Goal: Information Seeking & Learning: Learn about a topic

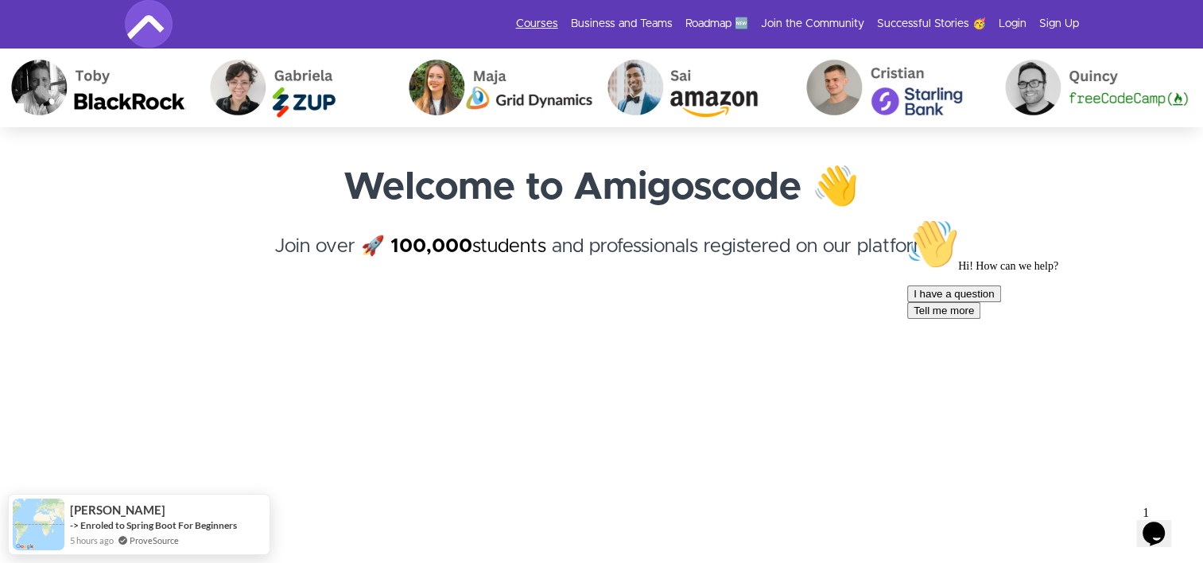
click at [538, 21] on link "Courses" at bounding box center [537, 24] width 42 height 16
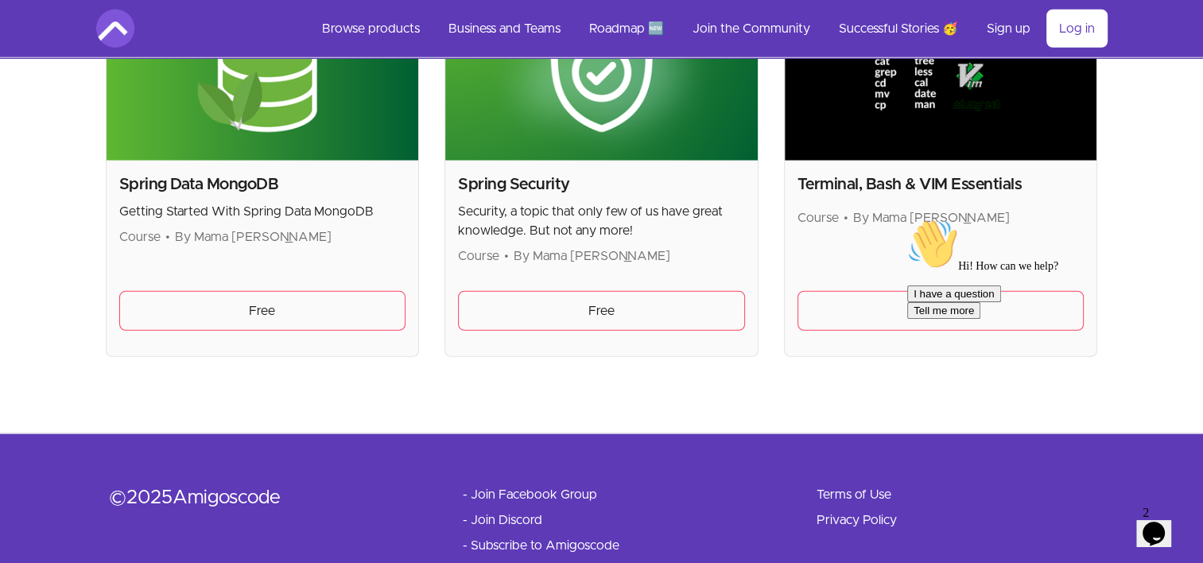
scroll to position [4389, 0]
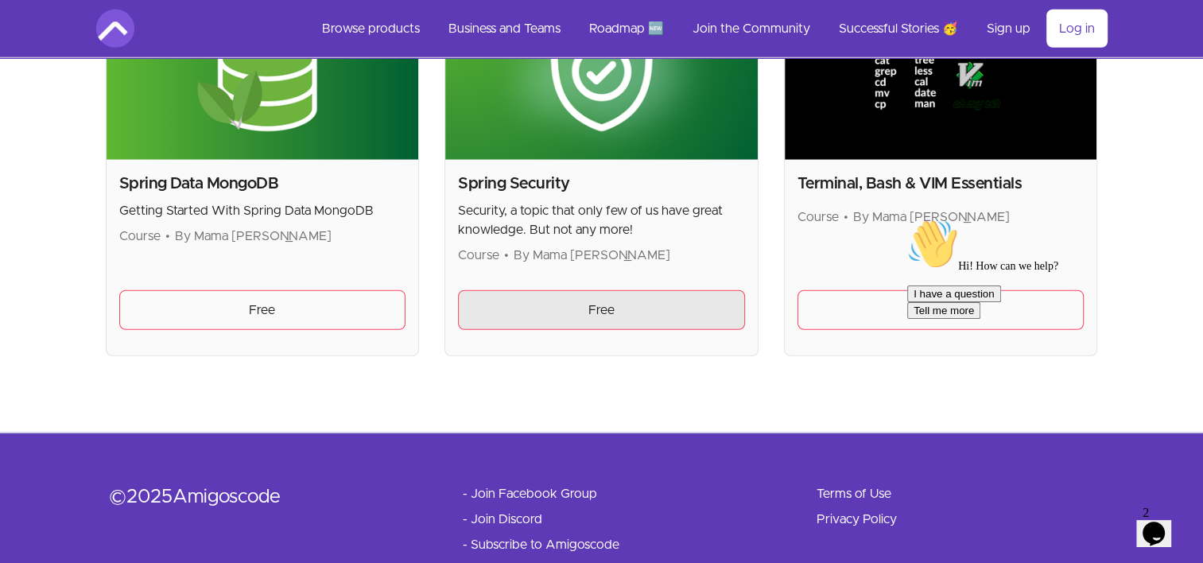
click at [572, 292] on link "Free" at bounding box center [601, 310] width 287 height 40
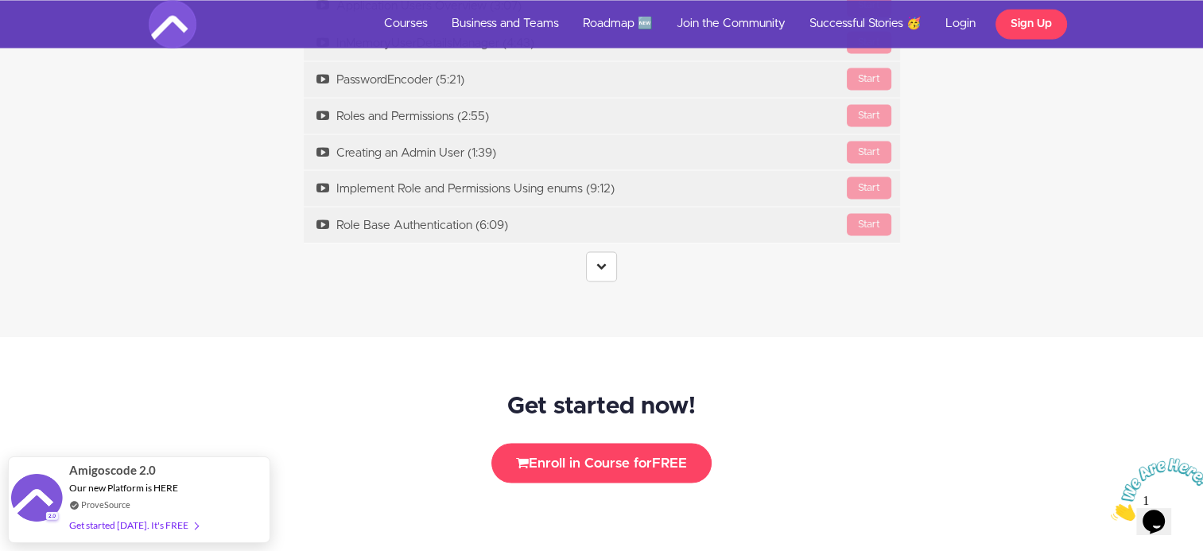
scroll to position [2975, 0]
click at [607, 266] on link at bounding box center [601, 266] width 31 height 30
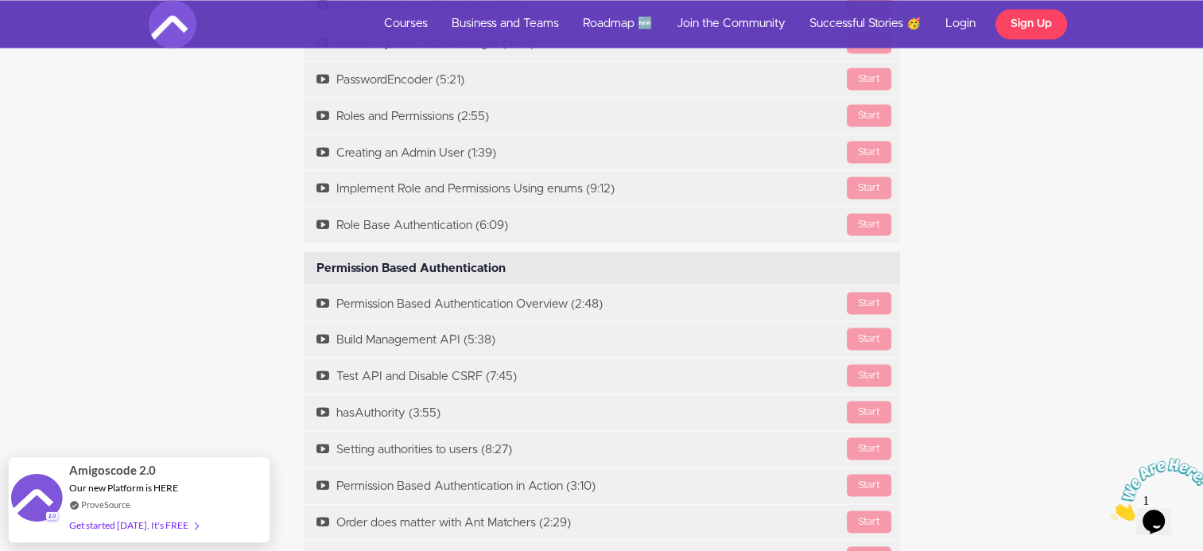
drag, startPoint x: 607, startPoint y: 266, endPoint x: 165, endPoint y: 228, distance: 443.1
drag, startPoint x: 165, startPoint y: 228, endPoint x: 351, endPoint y: 260, distance: 188.0
click at [351, 260] on div "Permission Based Authentication Available in days days after you enroll" at bounding box center [602, 267] width 596 height 33
click at [356, 264] on div "Permission Based Authentication Available in days days after you enroll" at bounding box center [602, 267] width 596 height 33
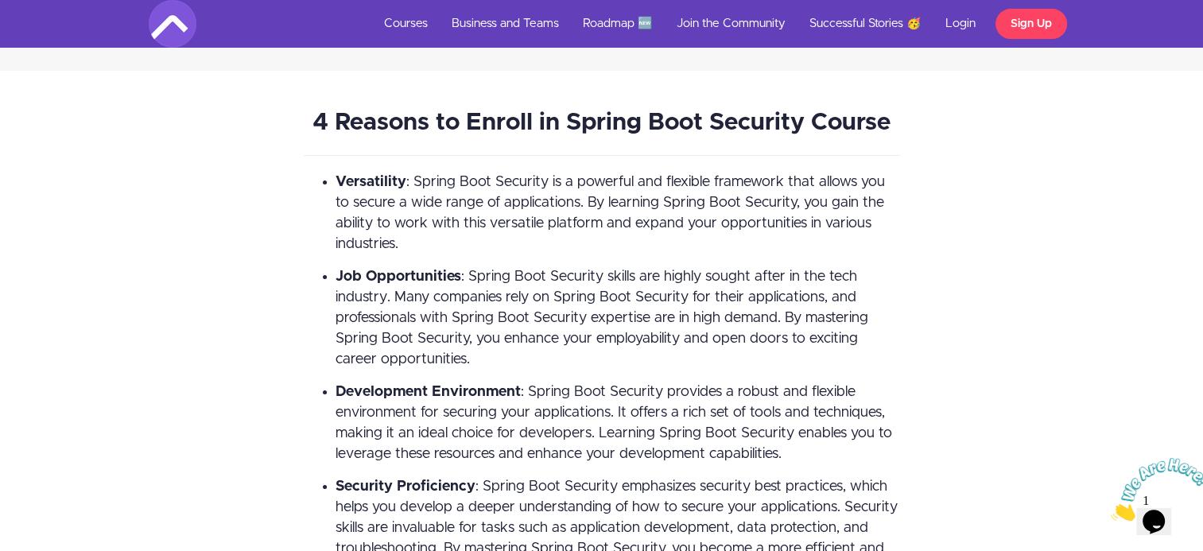
scroll to position [5873, 0]
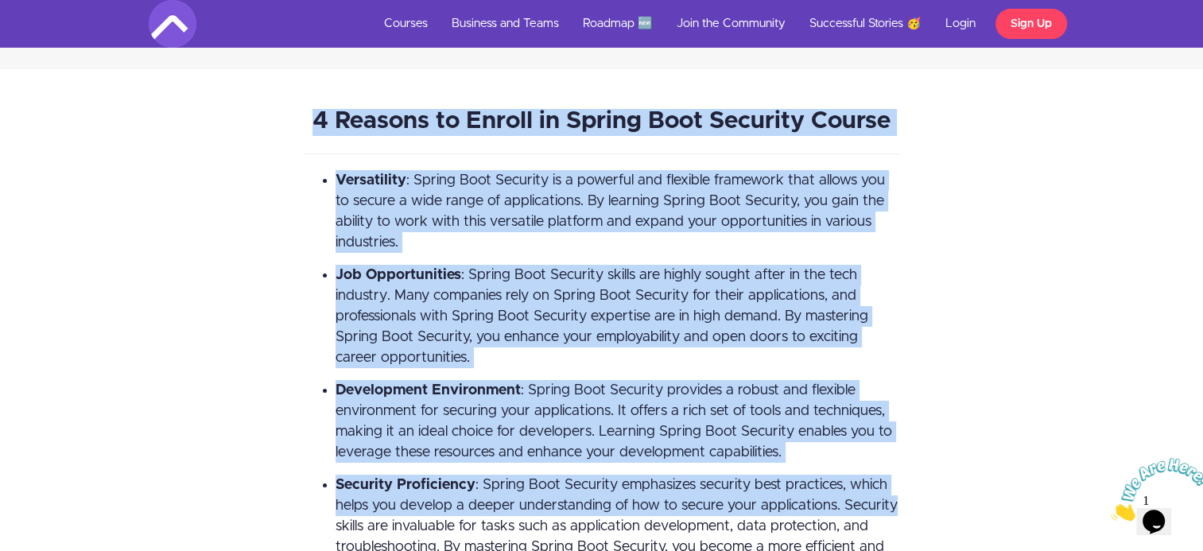
drag, startPoint x: 305, startPoint y: 112, endPoint x: 925, endPoint y: 496, distance: 729.0
click at [925, 496] on div "4 Reasons to Enroll in Spring Boot Security Course Versatility : Spring Boot Se…" at bounding box center [602, 349] width 931 height 481
click at [570, 397] on li "Development Environment : Spring Boot Security provides a robust and flexible e…" at bounding box center [618, 421] width 565 height 83
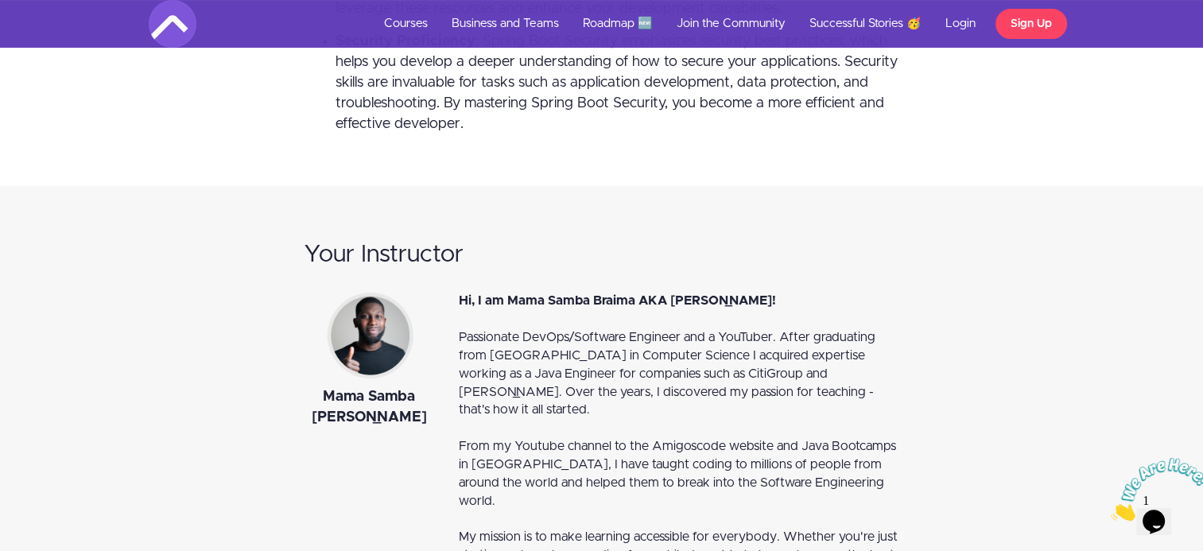
scroll to position [6320, 0]
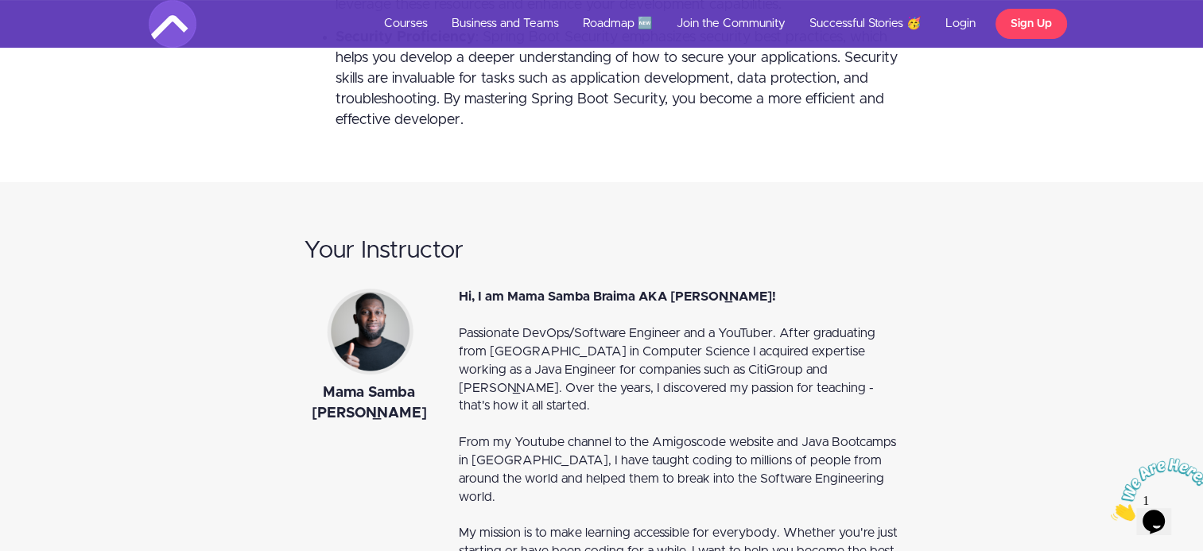
click at [331, 392] on div "Mama Samba [PERSON_NAME]" at bounding box center [369, 403] width 131 height 41
drag, startPoint x: 331, startPoint y: 392, endPoint x: 347, endPoint y: 401, distance: 18.2
click at [347, 401] on div "Mama Samba [PERSON_NAME]" at bounding box center [369, 403] width 131 height 41
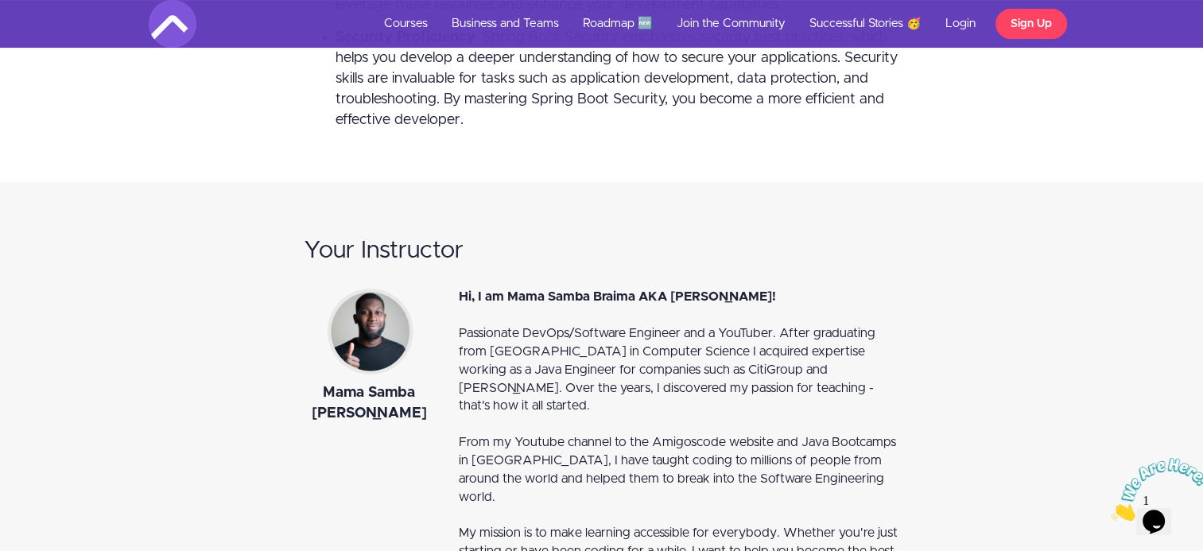
click at [511, 288] on div "Hi, I am Mama Samba Braima AKA Nelson!" at bounding box center [679, 297] width 441 height 18
click at [487, 290] on span "Hi, I am Mama Samba Braima AKA Nelson!" at bounding box center [617, 296] width 317 height 13
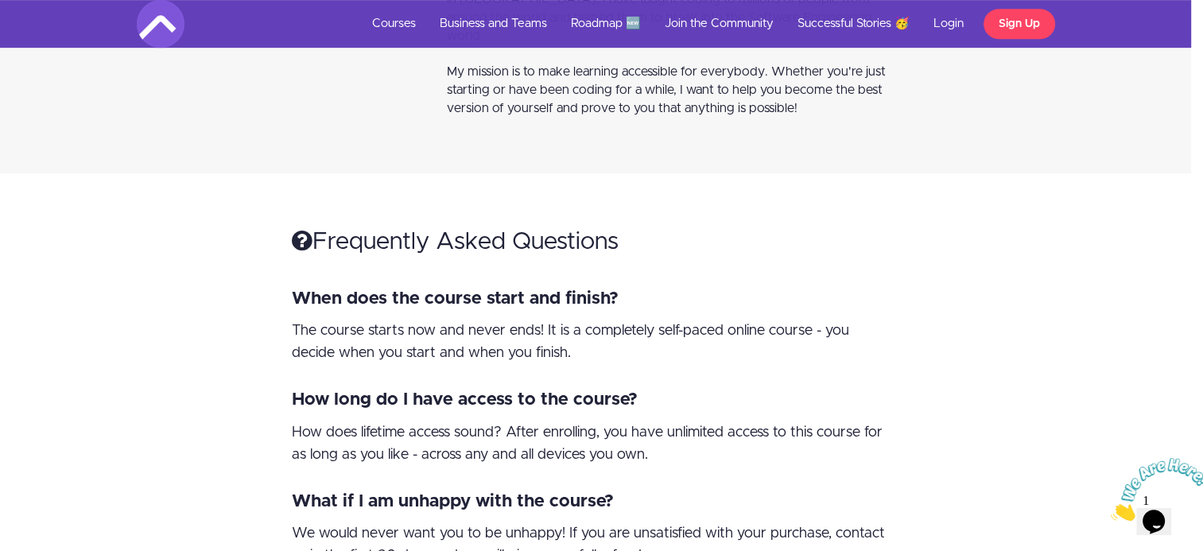
scroll to position [6783, 12]
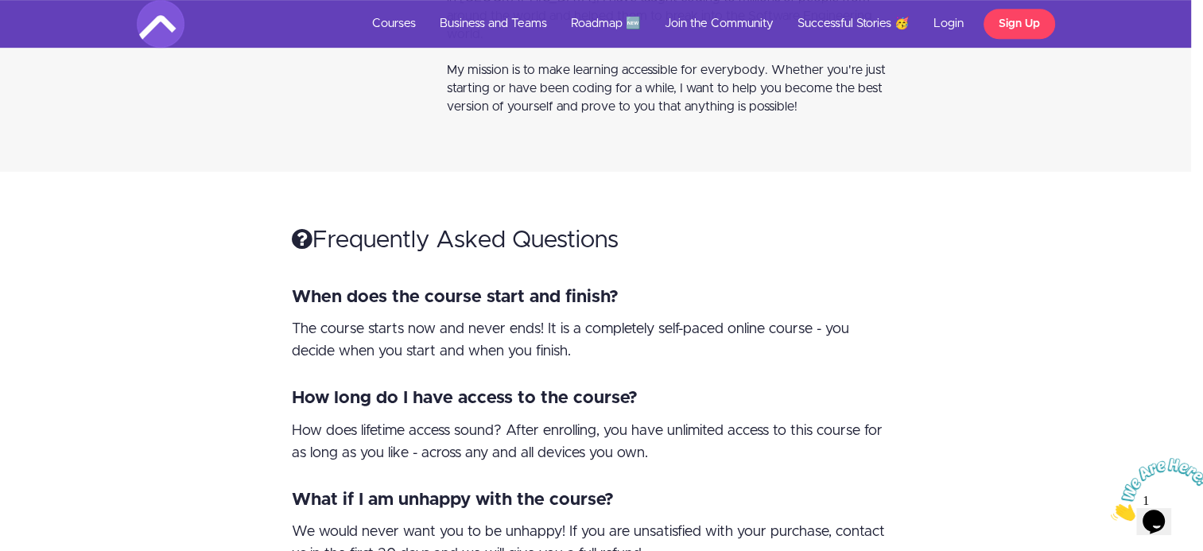
drag, startPoint x: 279, startPoint y: 287, endPoint x: 585, endPoint y: 314, distance: 307.4
click at [585, 314] on div "Frequently Asked Questions When does the course start and finish? The course st…" at bounding box center [590, 401] width 620 height 378
drag, startPoint x: 585, startPoint y: 314, endPoint x: 476, endPoint y: 293, distance: 111.8
drag, startPoint x: 476, startPoint y: 293, endPoint x: 423, endPoint y: 291, distance: 52.5
click at [423, 318] on div "The course starts now and never ends! It is a completely self-paced online cour…" at bounding box center [590, 340] width 596 height 45
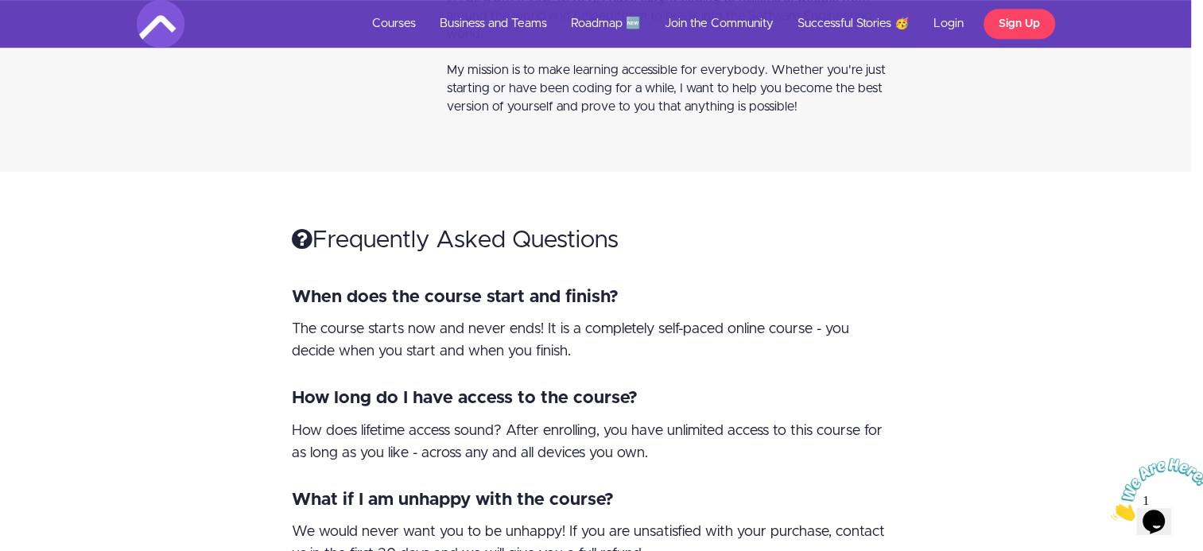
click at [423, 318] on div "The course starts now and never ends! It is a completely self-paced online cour…" at bounding box center [590, 340] width 596 height 45
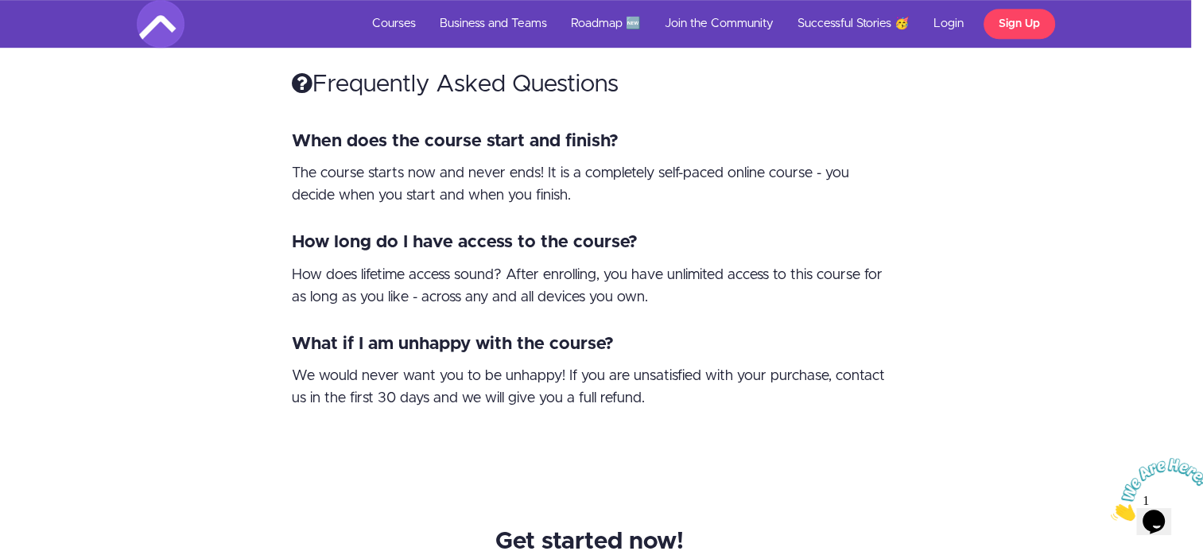
scroll to position [6957, 12]
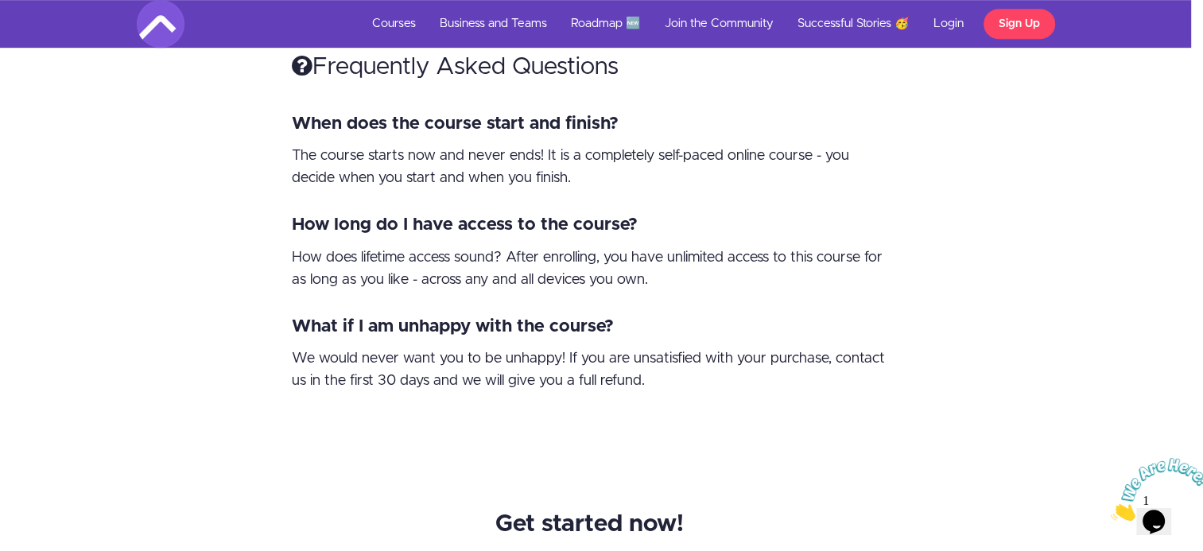
drag, startPoint x: 324, startPoint y: 216, endPoint x: 628, endPoint y: 243, distance: 305.1
click at [628, 247] on div "How does lifetime access sound? After enrolling, you have unlimited access to t…" at bounding box center [590, 269] width 596 height 45
drag, startPoint x: 628, startPoint y: 243, endPoint x: 515, endPoint y: 224, distance: 113.8
click at [515, 247] on div "How does lifetime access sound? After enrolling, you have unlimited access to t…" at bounding box center [590, 269] width 596 height 45
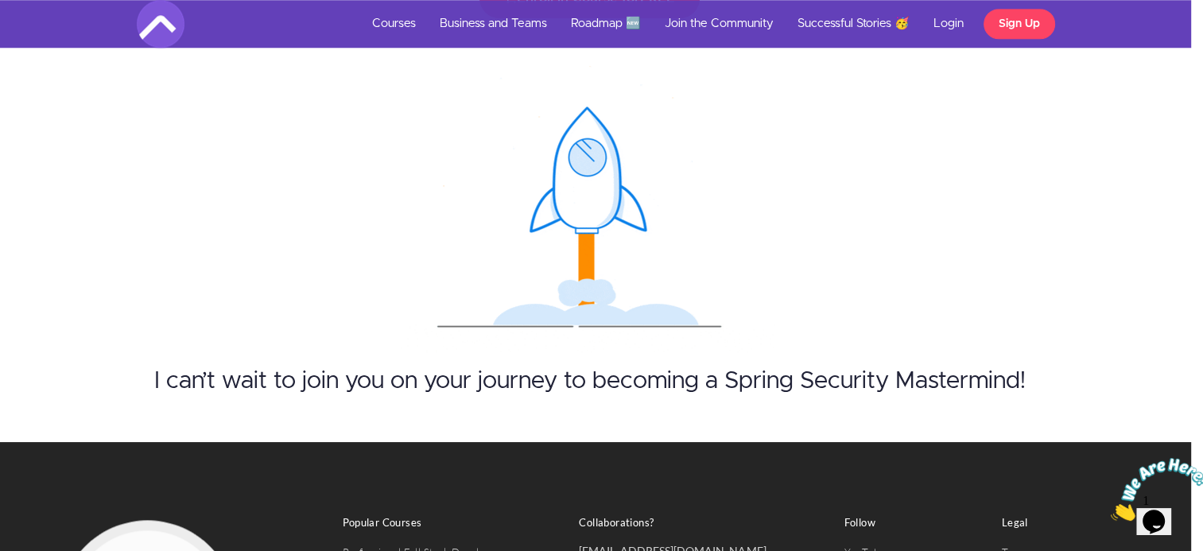
scroll to position [7544, 12]
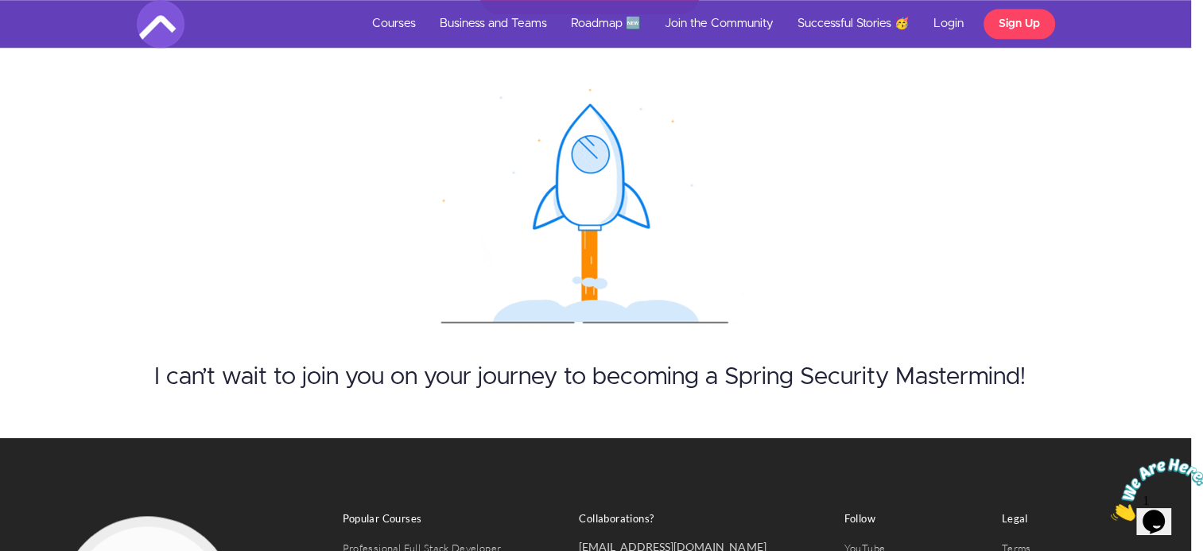
click at [569, 188] on img at bounding box center [590, 205] width 382 height 286
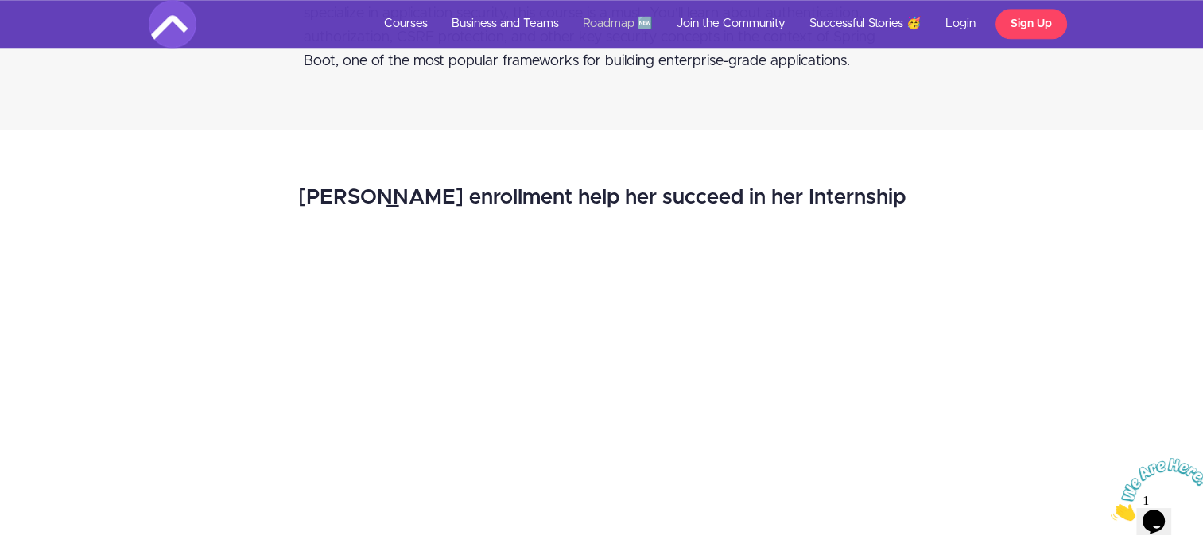
scroll to position [1557, 0]
